Goal: Navigation & Orientation: Find specific page/section

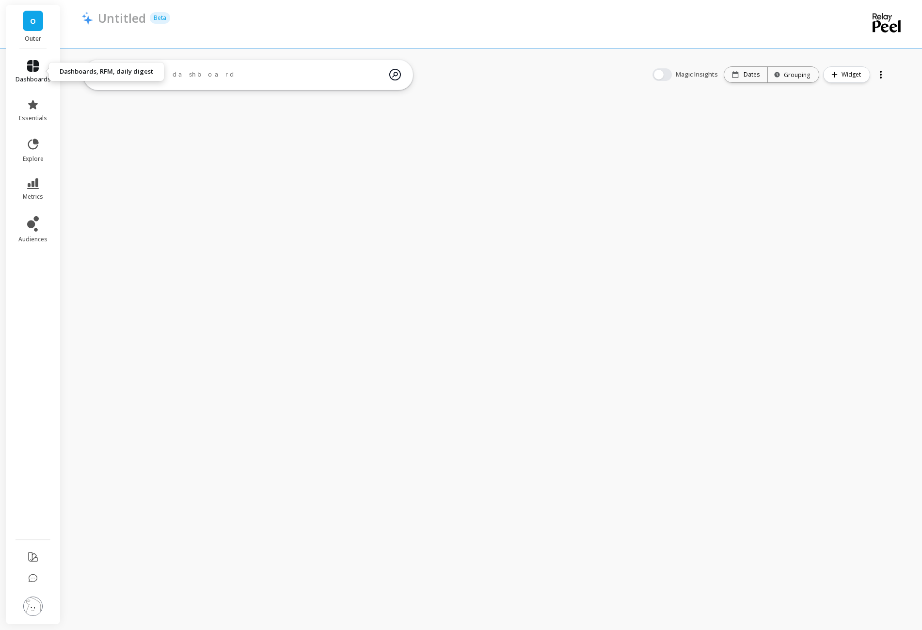
click at [41, 62] on link "dashboards" at bounding box center [33, 71] width 35 height 23
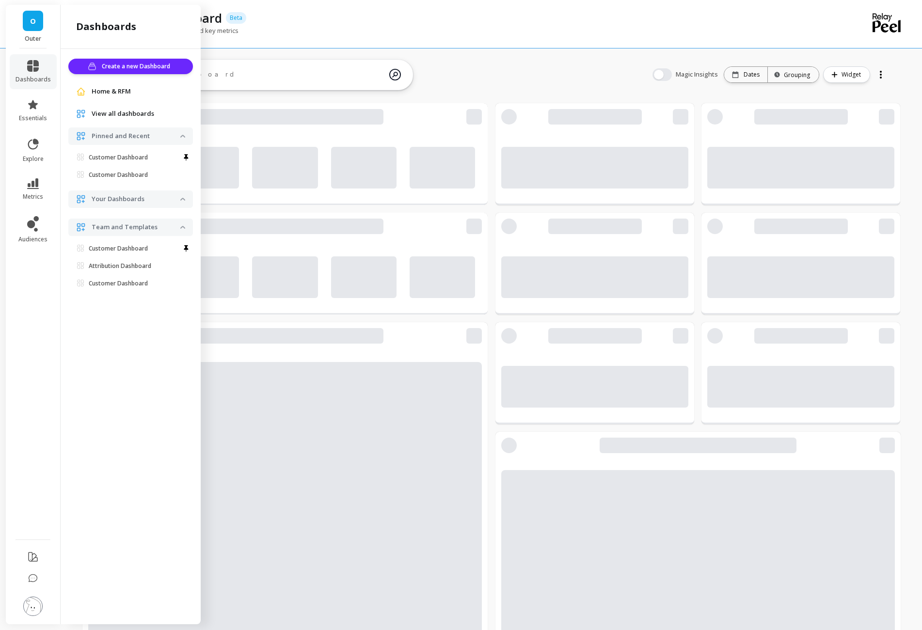
click at [33, 210] on li "audiences" at bounding box center [33, 229] width 47 height 39
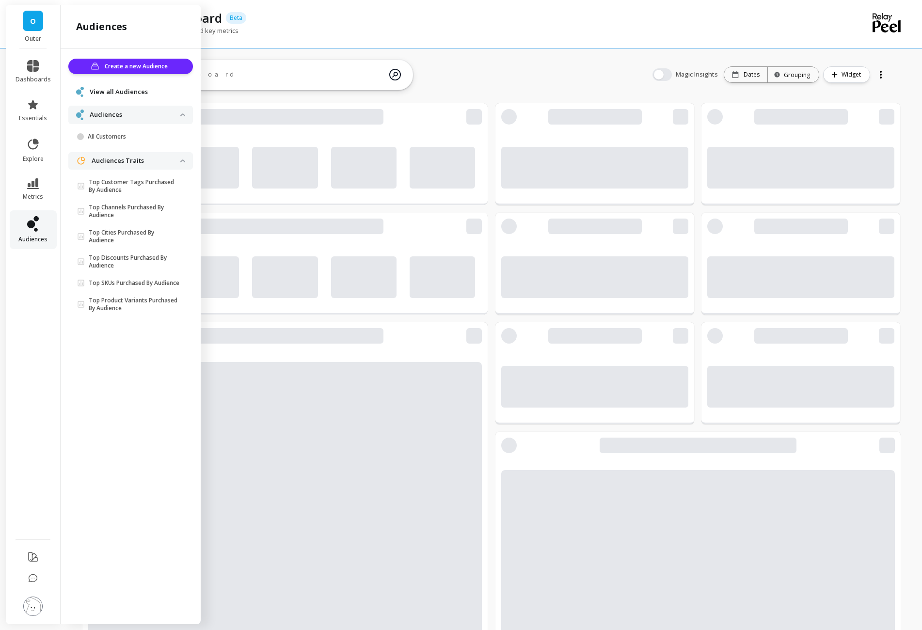
click at [33, 223] on icon at bounding box center [31, 225] width 8 height 8
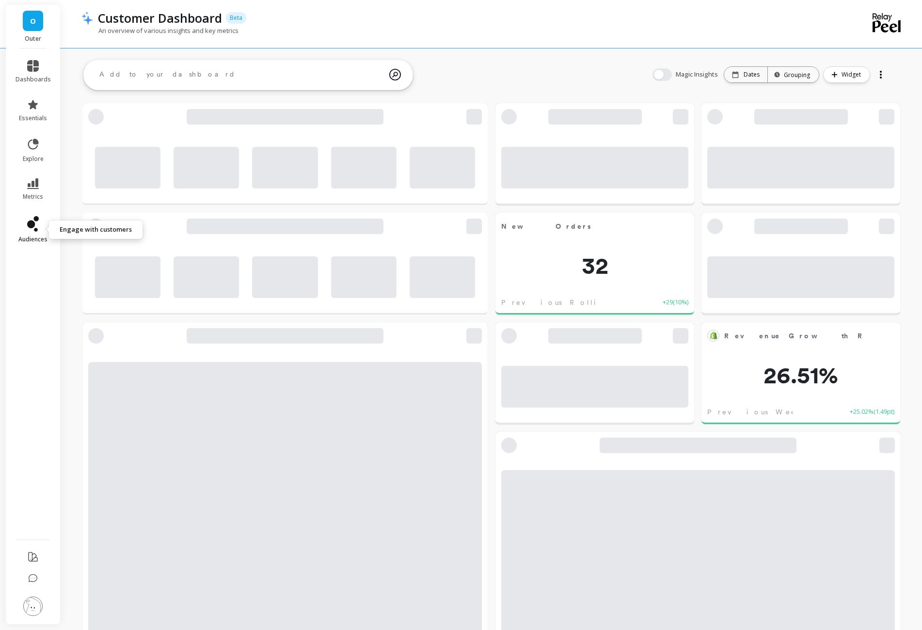
click at [32, 233] on link "audiences" at bounding box center [33, 229] width 35 height 27
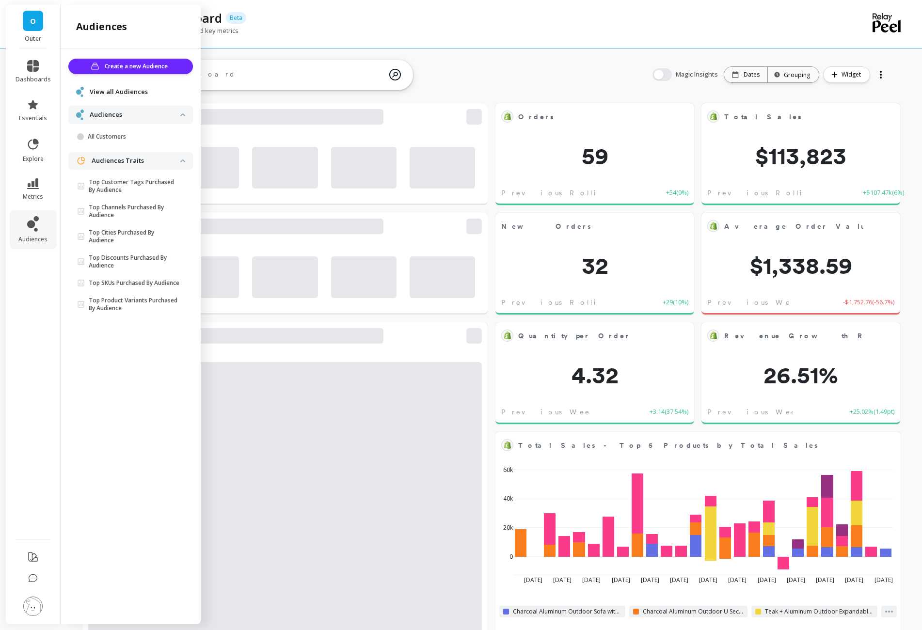
click at [114, 93] on span "View all Audiences" at bounding box center [119, 92] width 58 height 10
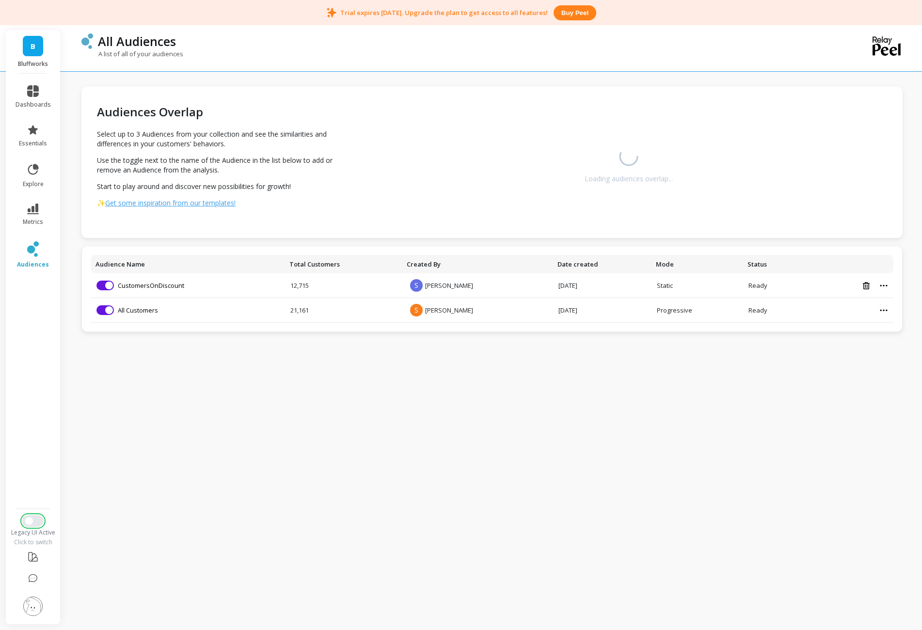
click at [34, 518] on button "Switch to New UI" at bounding box center [32, 521] width 21 height 12
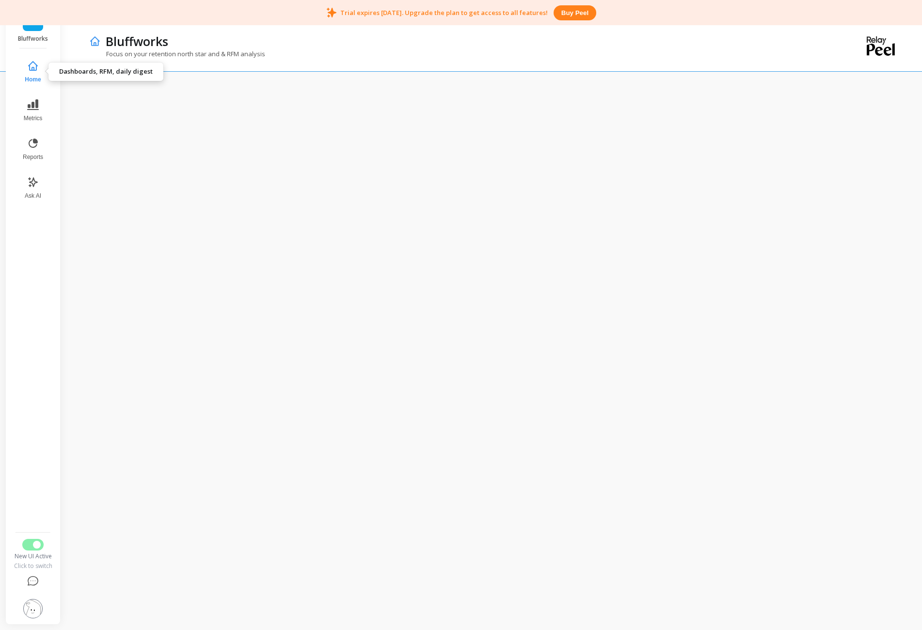
click at [34, 72] on button "Home" at bounding box center [33, 71] width 32 height 35
click at [32, 602] on img at bounding box center [32, 608] width 19 height 19
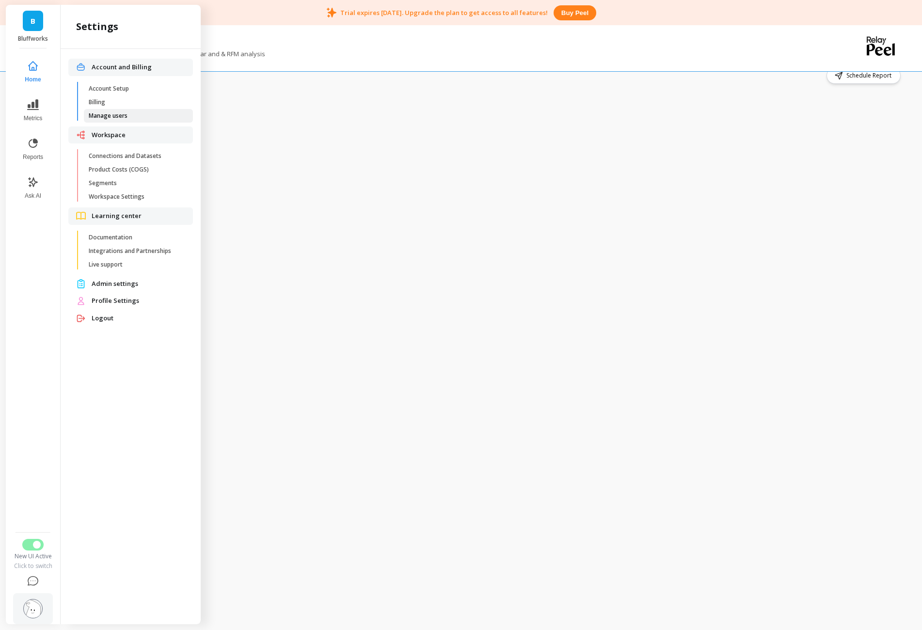
click at [134, 119] on span "Manage users" at bounding box center [135, 116] width 93 height 8
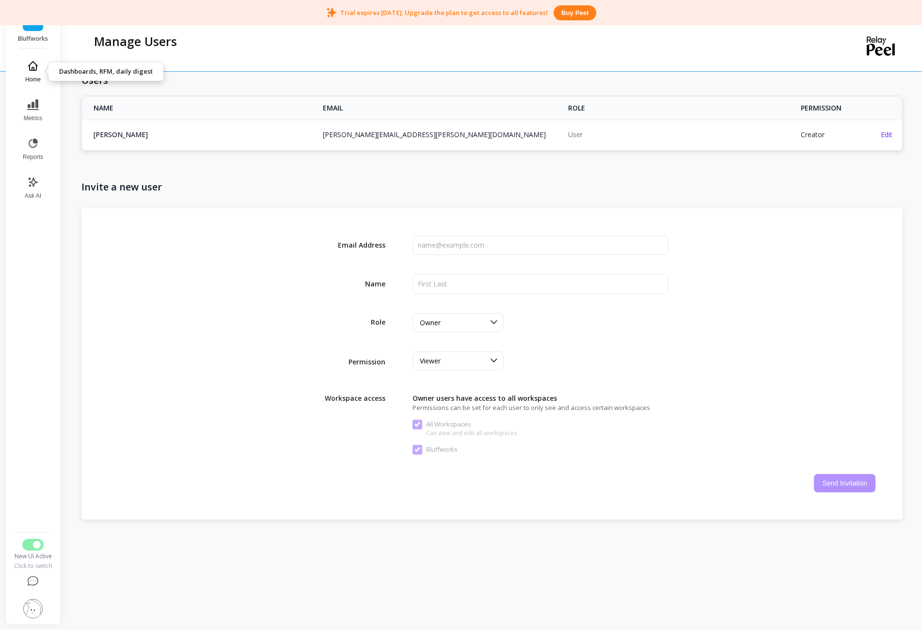
click at [39, 80] on span "Home" at bounding box center [33, 80] width 16 height 8
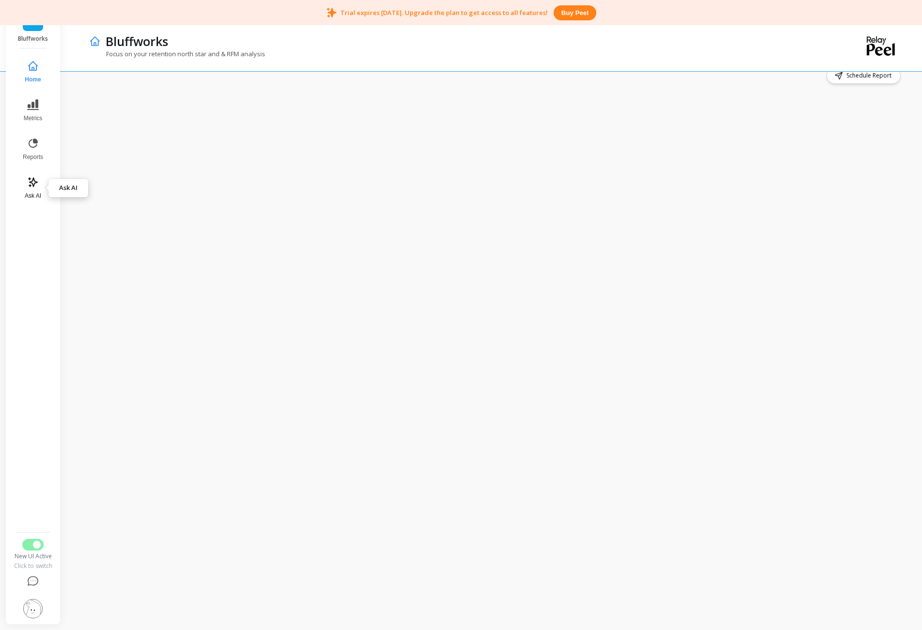
click at [38, 189] on button "Ask AI" at bounding box center [33, 188] width 32 height 35
click at [33, 155] on span "Reports" at bounding box center [33, 157] width 20 height 8
click at [35, 147] on icon at bounding box center [33, 144] width 12 height 12
click at [26, 613] on img at bounding box center [32, 608] width 19 height 19
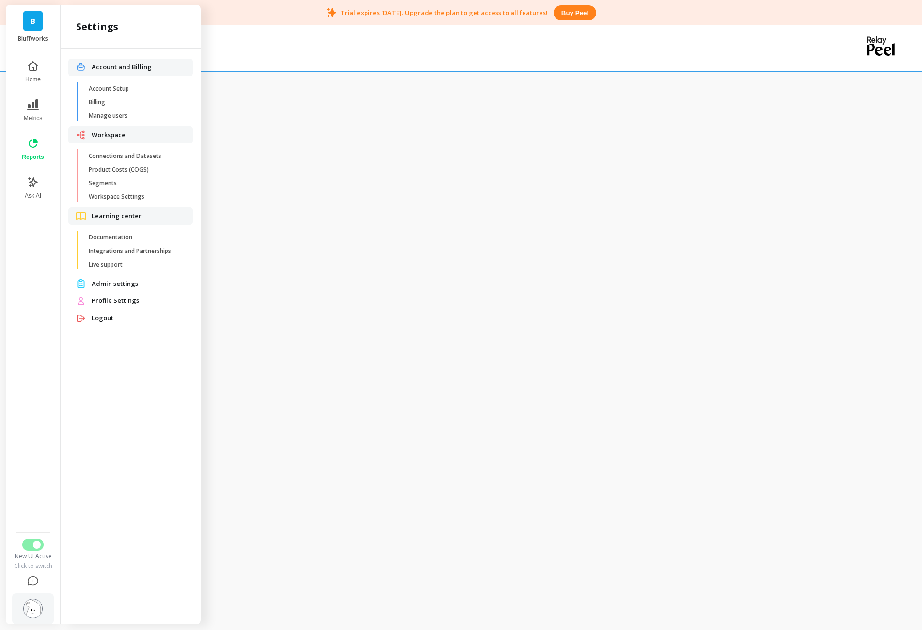
click at [48, 353] on nav "Home Metrics Reports Ask AI" at bounding box center [32, 291] width 41 height 474
click at [107, 118] on span "Manage users" at bounding box center [135, 116] width 93 height 8
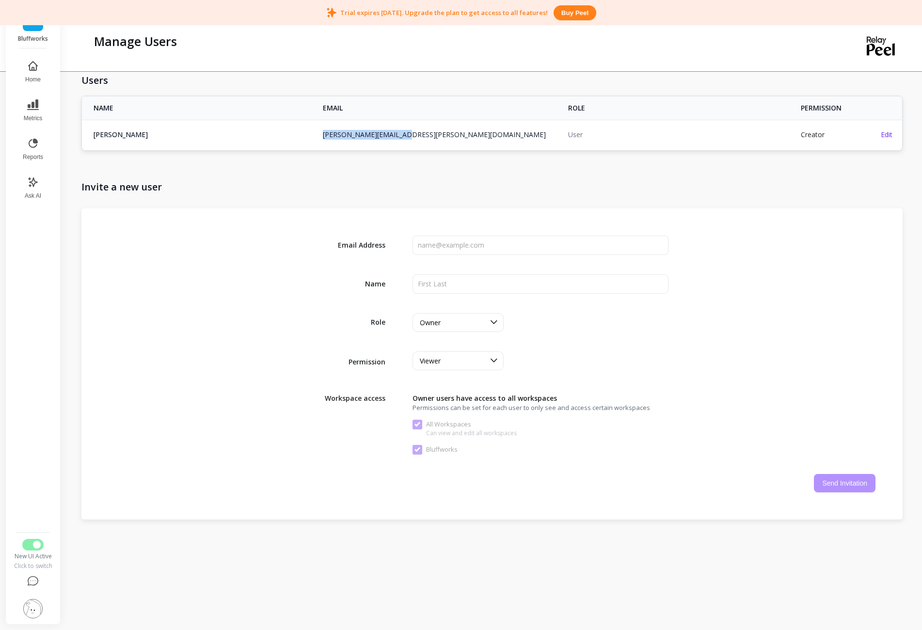
drag, startPoint x: 437, startPoint y: 134, endPoint x: 321, endPoint y: 133, distance: 115.9
click at [321, 133] on td "stefan.loble@gmail.com" at bounding box center [439, 135] width 245 height 30
copy link "stefan.loble@gmail.com"
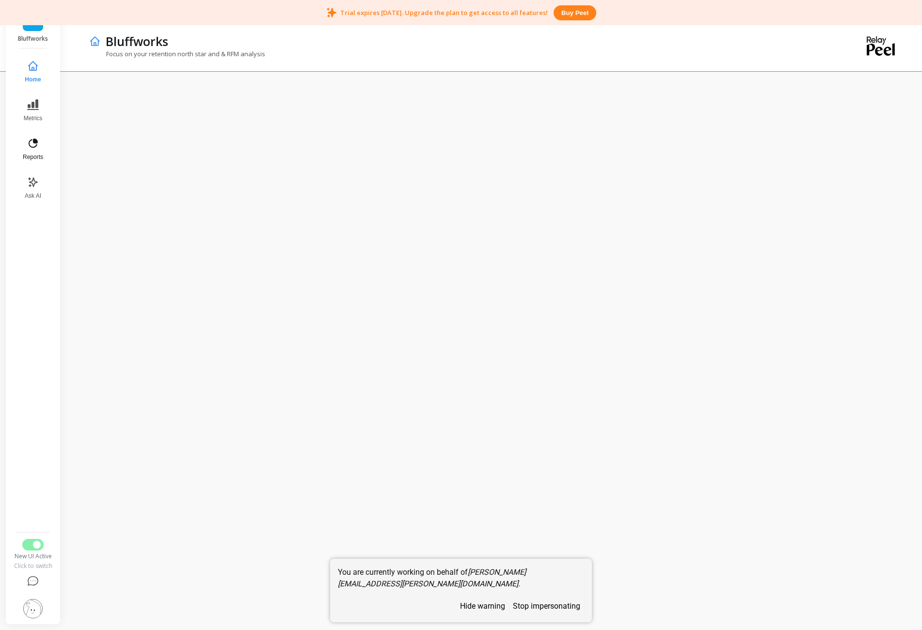
click at [34, 150] on button "Reports" at bounding box center [33, 149] width 32 height 35
